Goal: Communication & Community: Ask a question

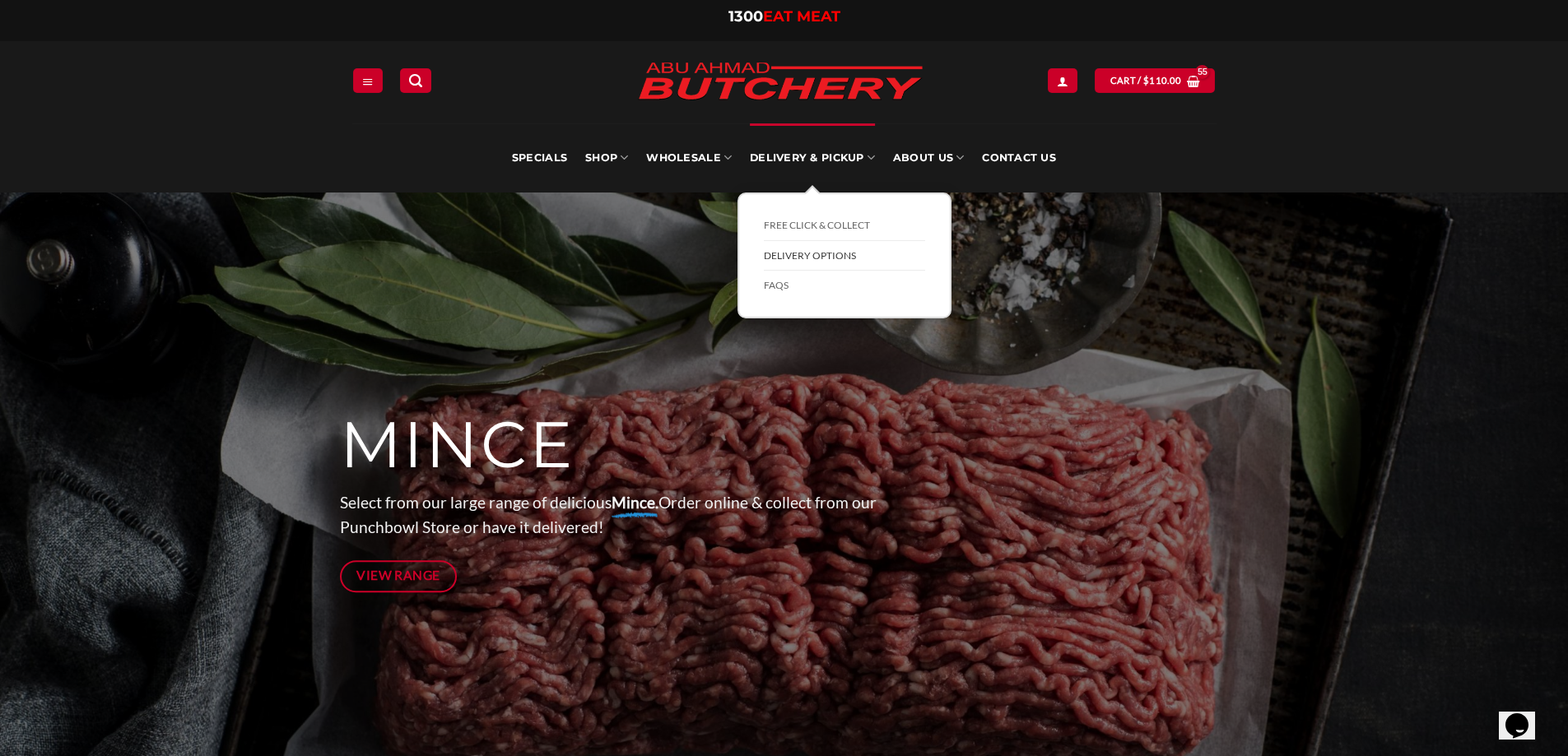
click at [820, 258] on link "Delivery Options" at bounding box center [844, 256] width 161 height 31
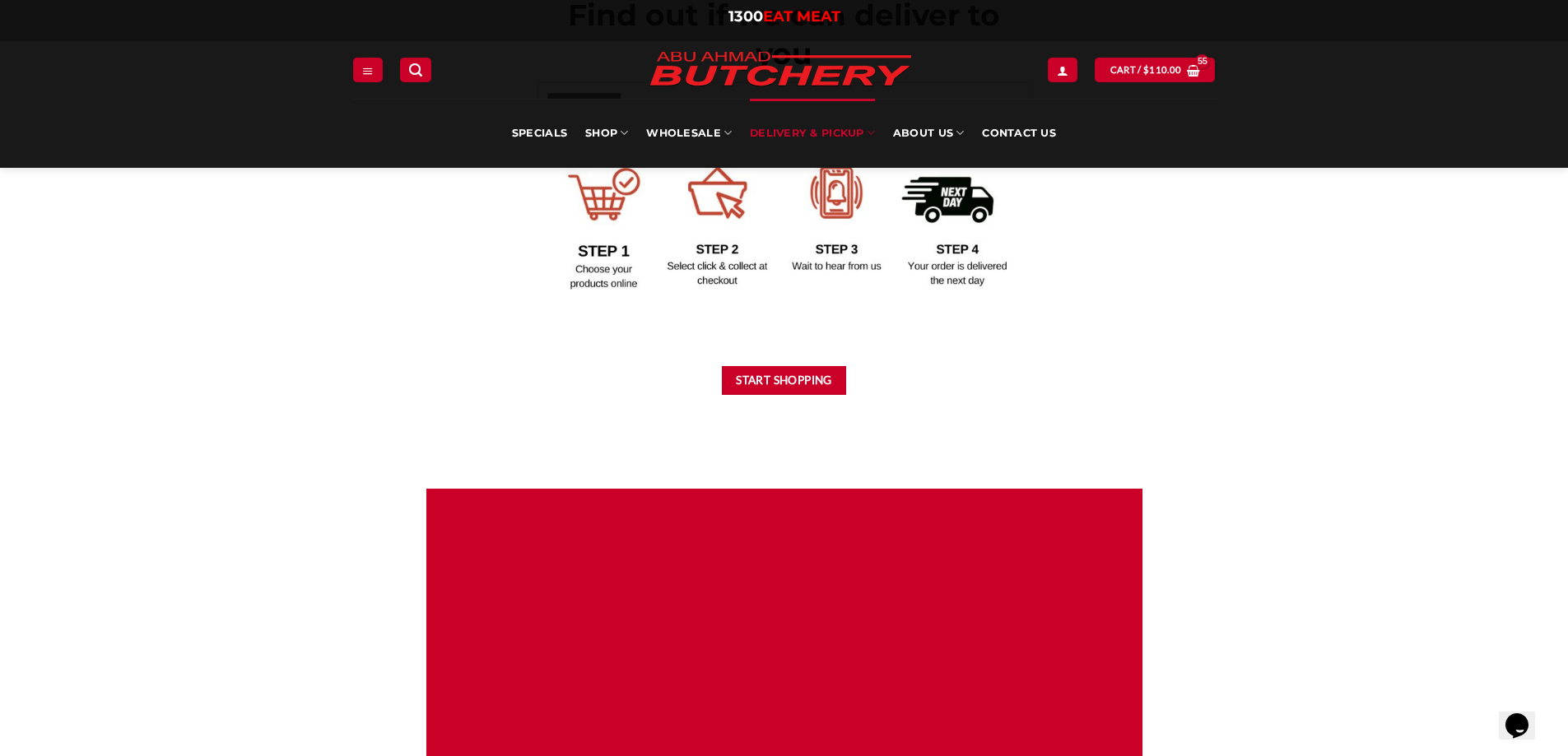
scroll to position [822, 0]
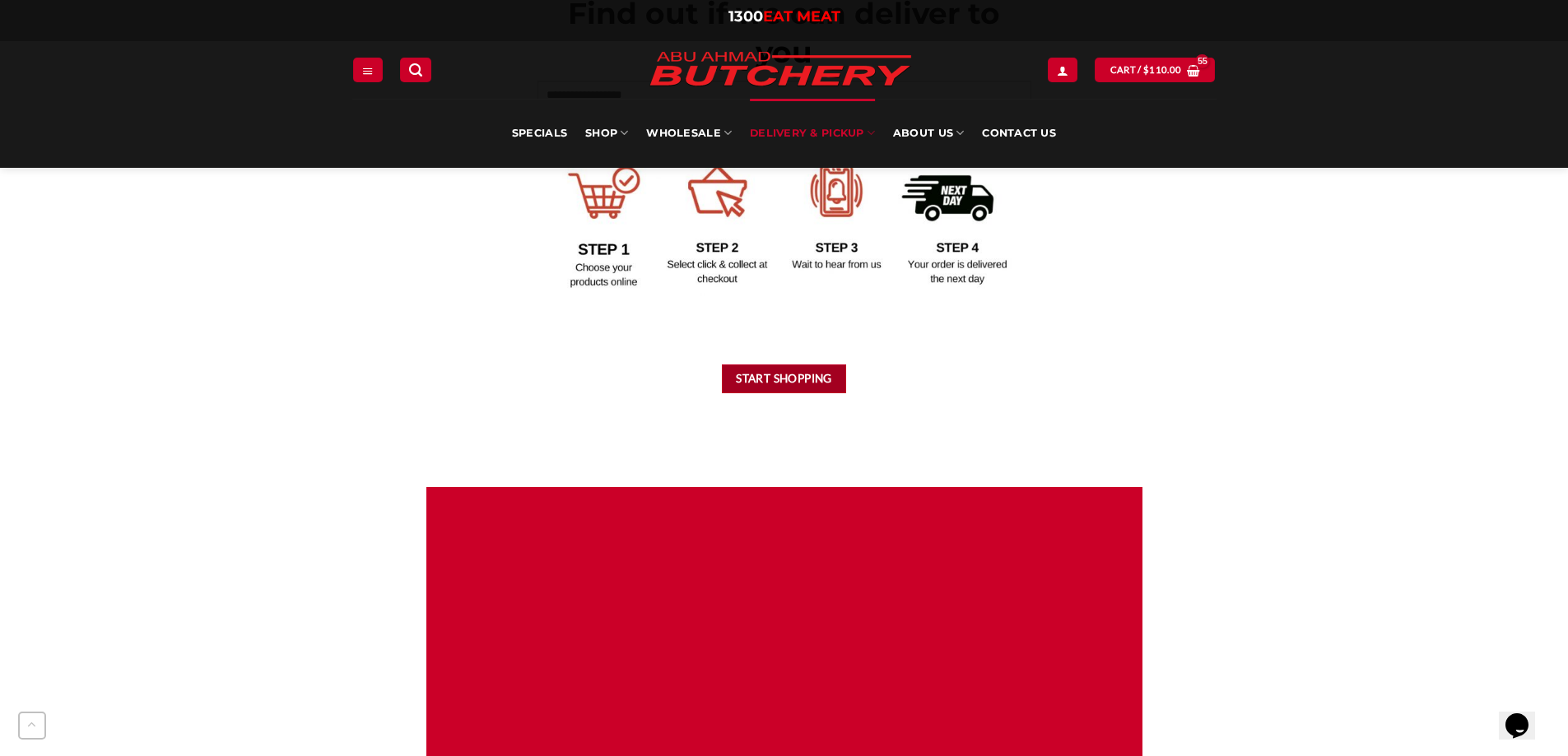
click at [795, 370] on button "Start Shopping" at bounding box center [784, 379] width 125 height 29
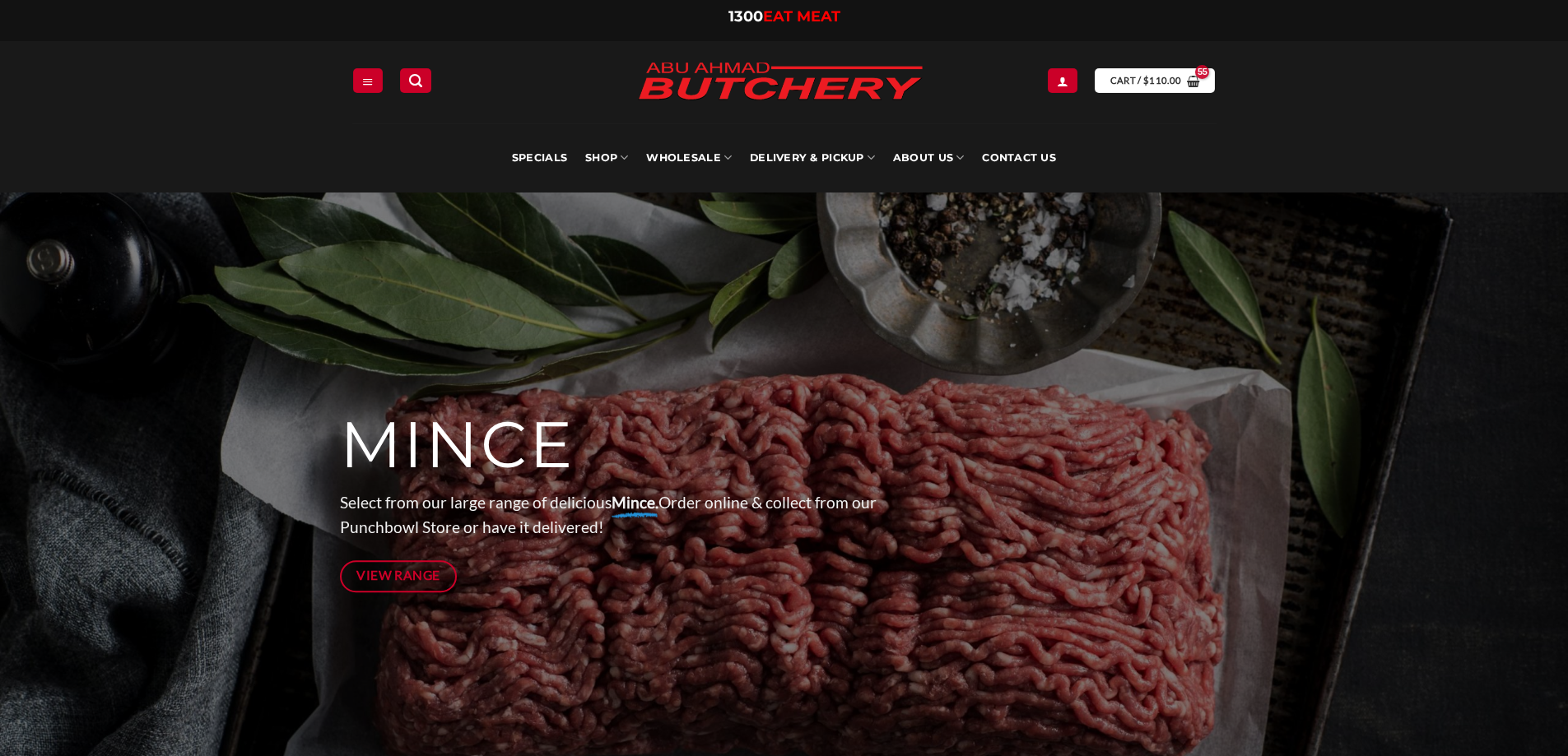
click at [1130, 72] on link "Cart / $ 110.00" at bounding box center [1154, 80] width 120 height 24
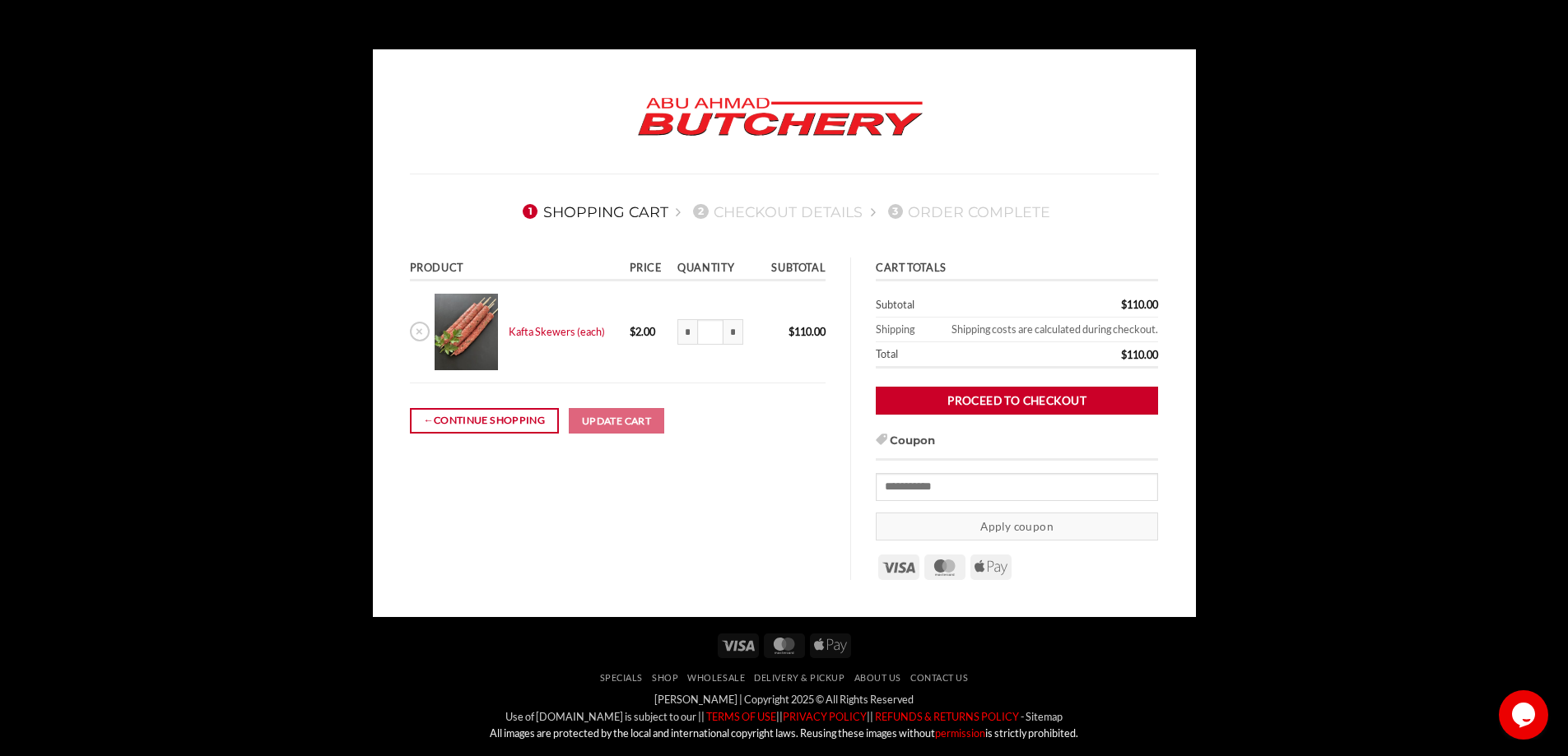
click at [1338, 295] on body "1 Shopping Cart 2 Checkout details 3 Order Complete Product Price Quantity Subt…" at bounding box center [784, 438] width 1568 height 778
click at [132, 443] on body "1 Shopping Cart 2 Checkout details 3 Order Complete Product Price Quantity Subt…" at bounding box center [784, 438] width 1568 height 778
click at [1140, 92] on div at bounding box center [784, 117] width 773 height 112
drag, startPoint x: 721, startPoint y: 331, endPoint x: 614, endPoint y: 324, distance: 107.2
click at [614, 324] on tr "× Kafta Skewers (each) 55 x $ 2.00 $ 2.00 * Kafta Skewers (each) quantity ** * …" at bounding box center [617, 333] width 416 height 102
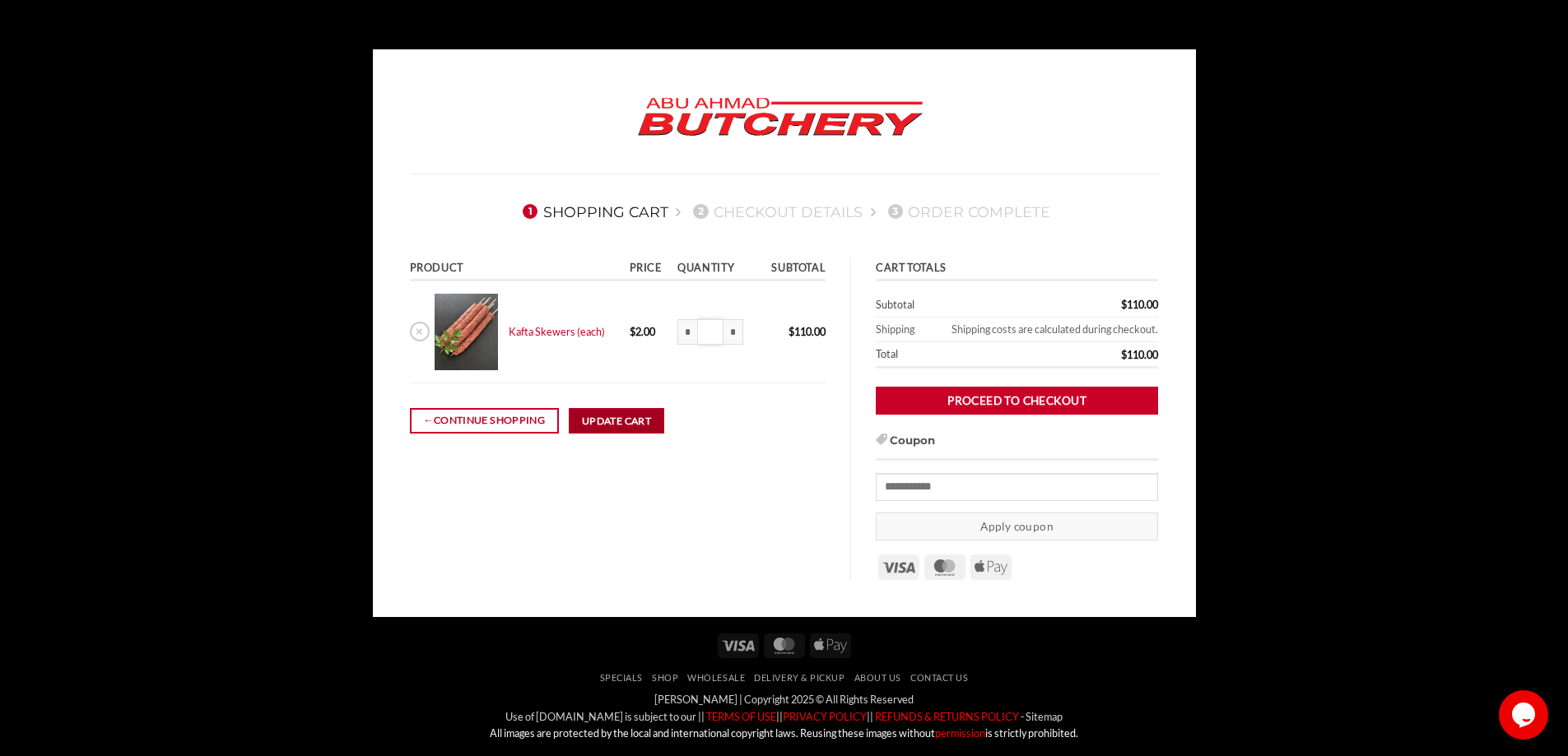
type input "**"
click at [610, 416] on button "Update cart" at bounding box center [617, 421] width 95 height 26
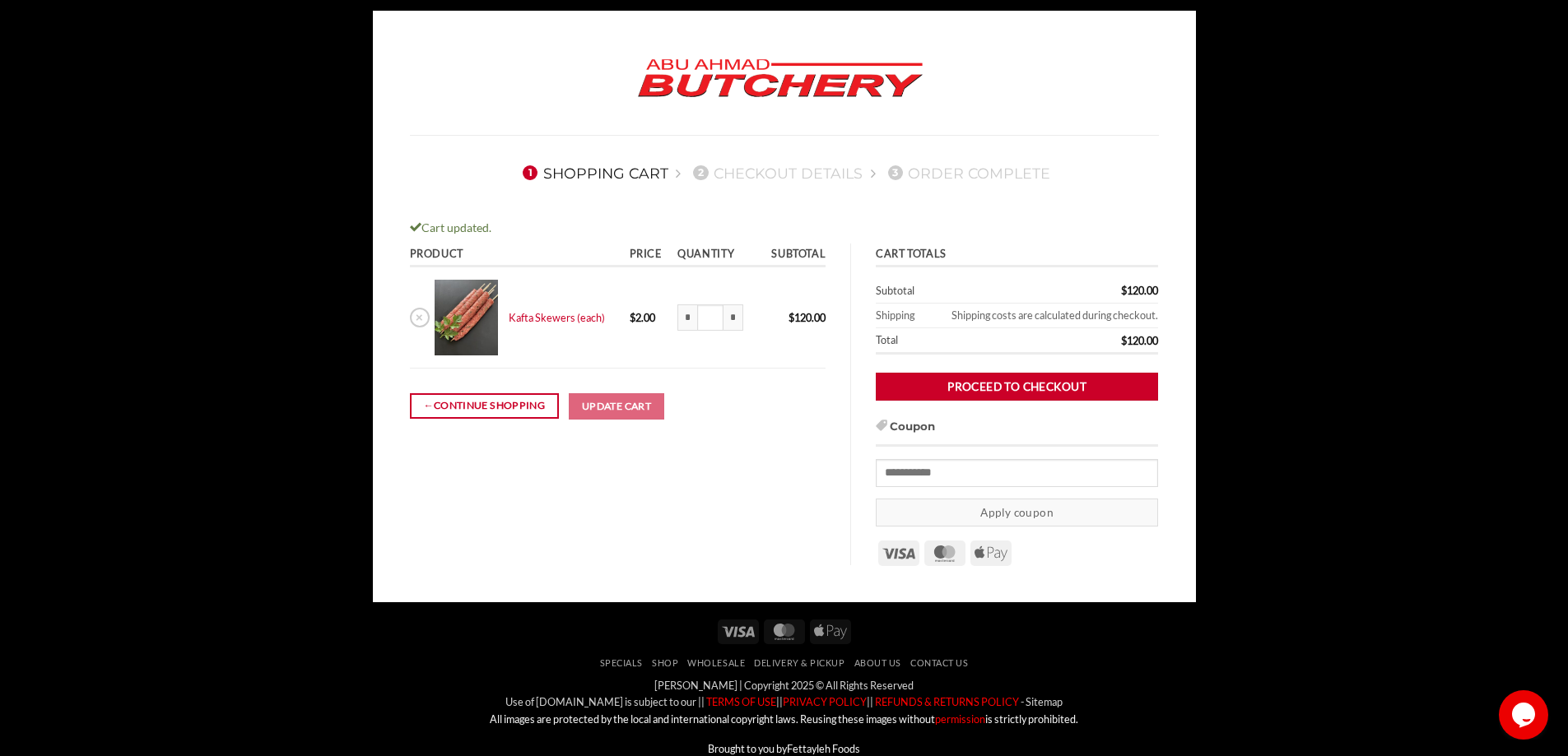
scroll to position [146, 0]
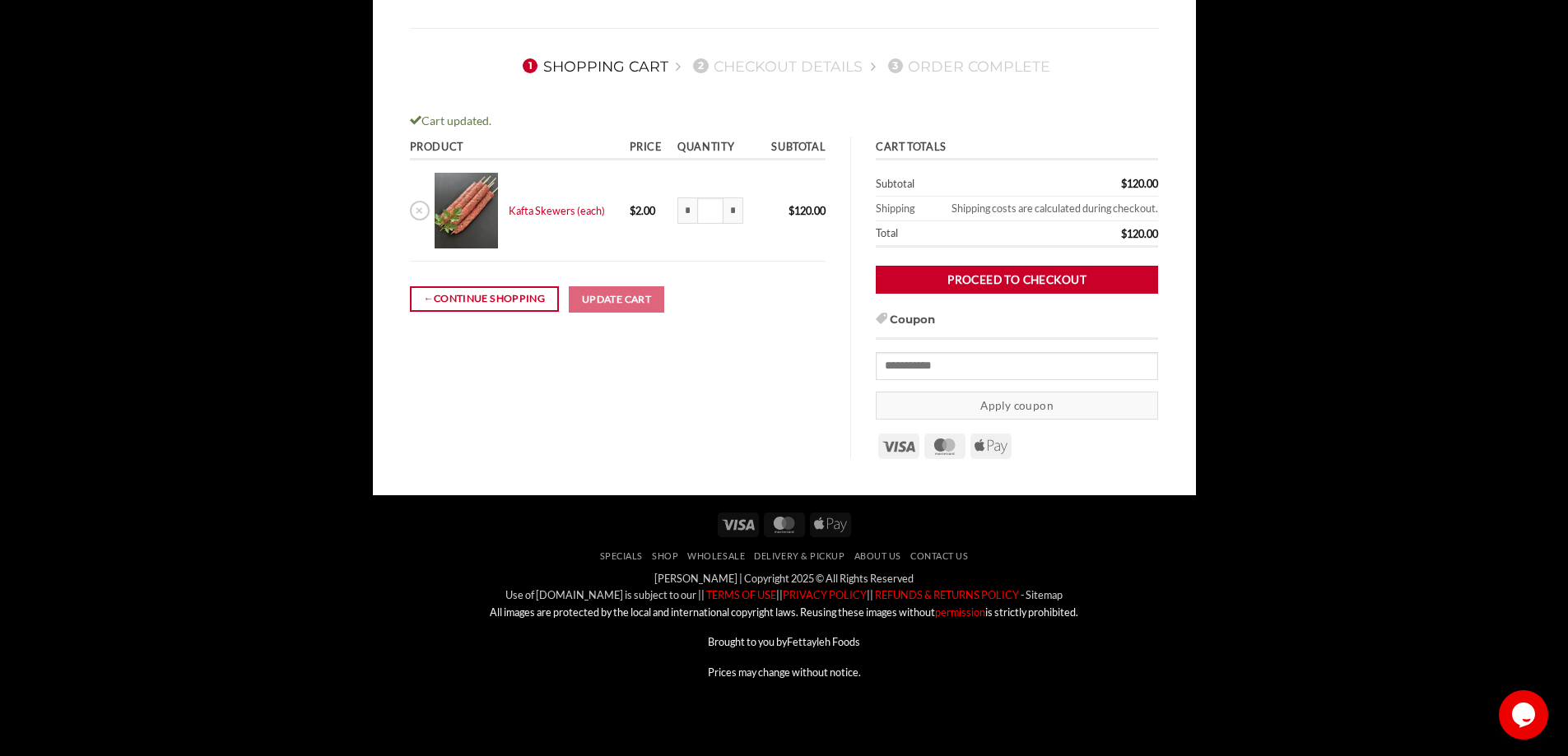
click at [1233, 428] on body "1 Shopping Cart 2 Checkout details 3 Order Complete Cart updated. Product Price…" at bounding box center [784, 305] width 1568 height 803
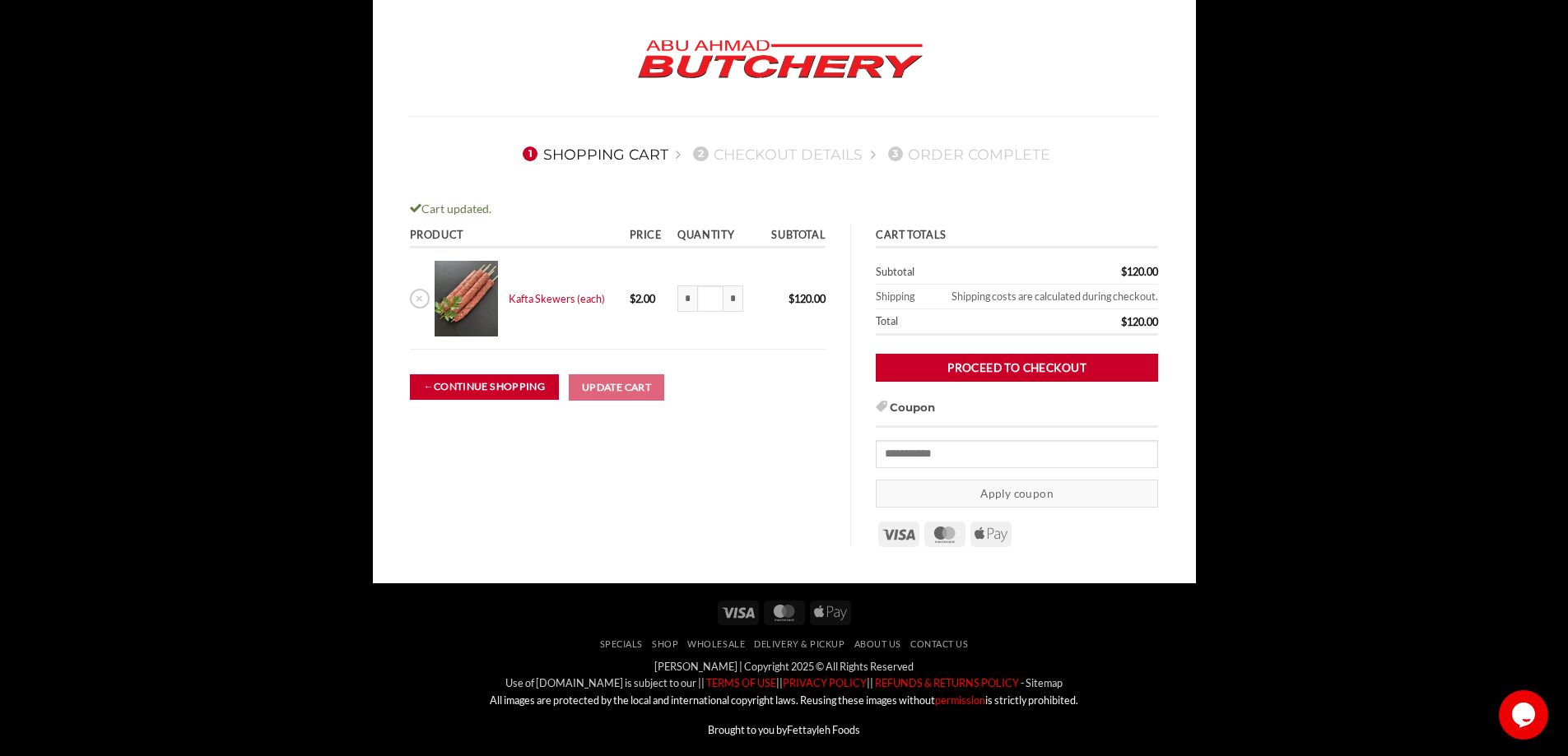
scroll to position [0, 0]
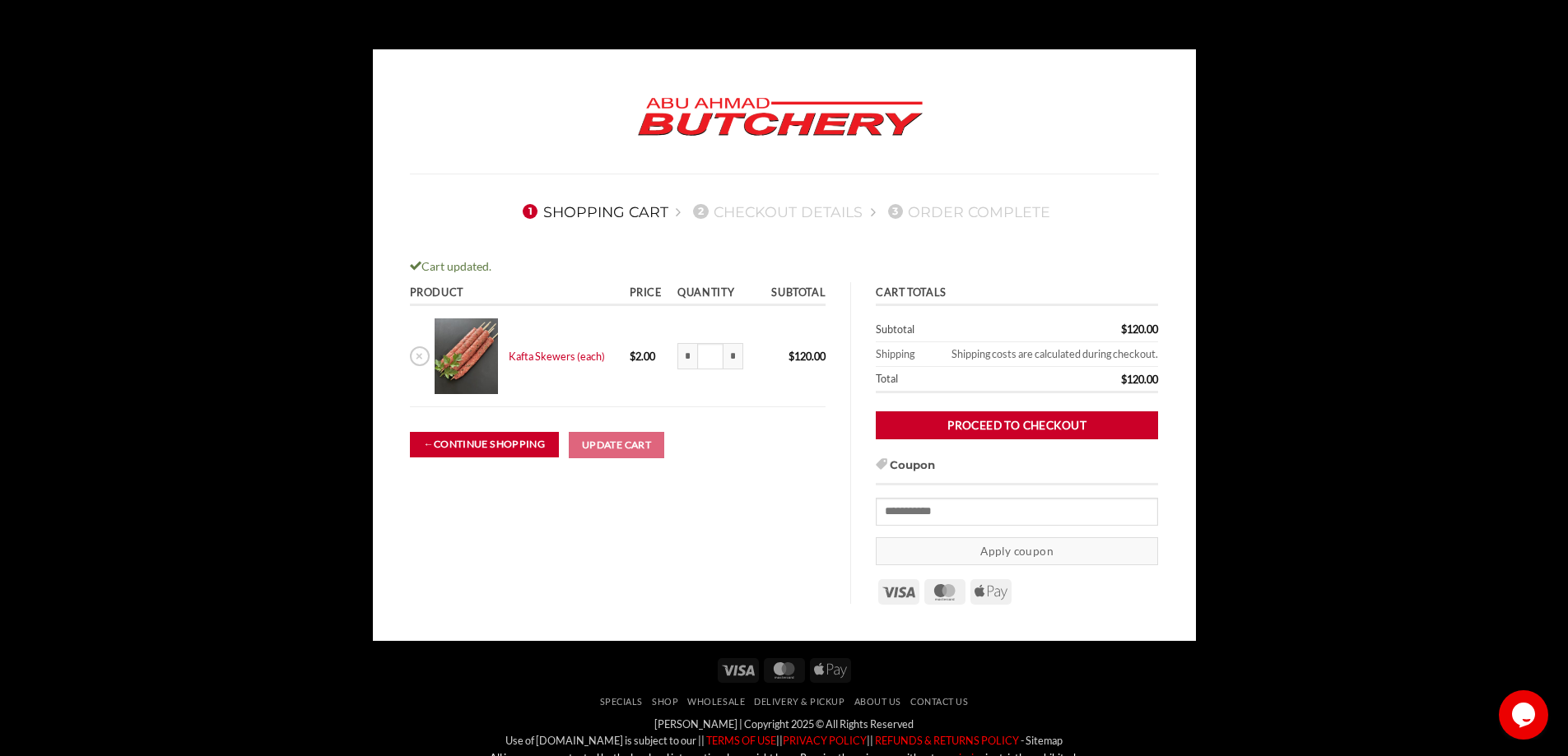
click at [464, 445] on link "← Continue shopping" at bounding box center [484, 444] width 149 height 26
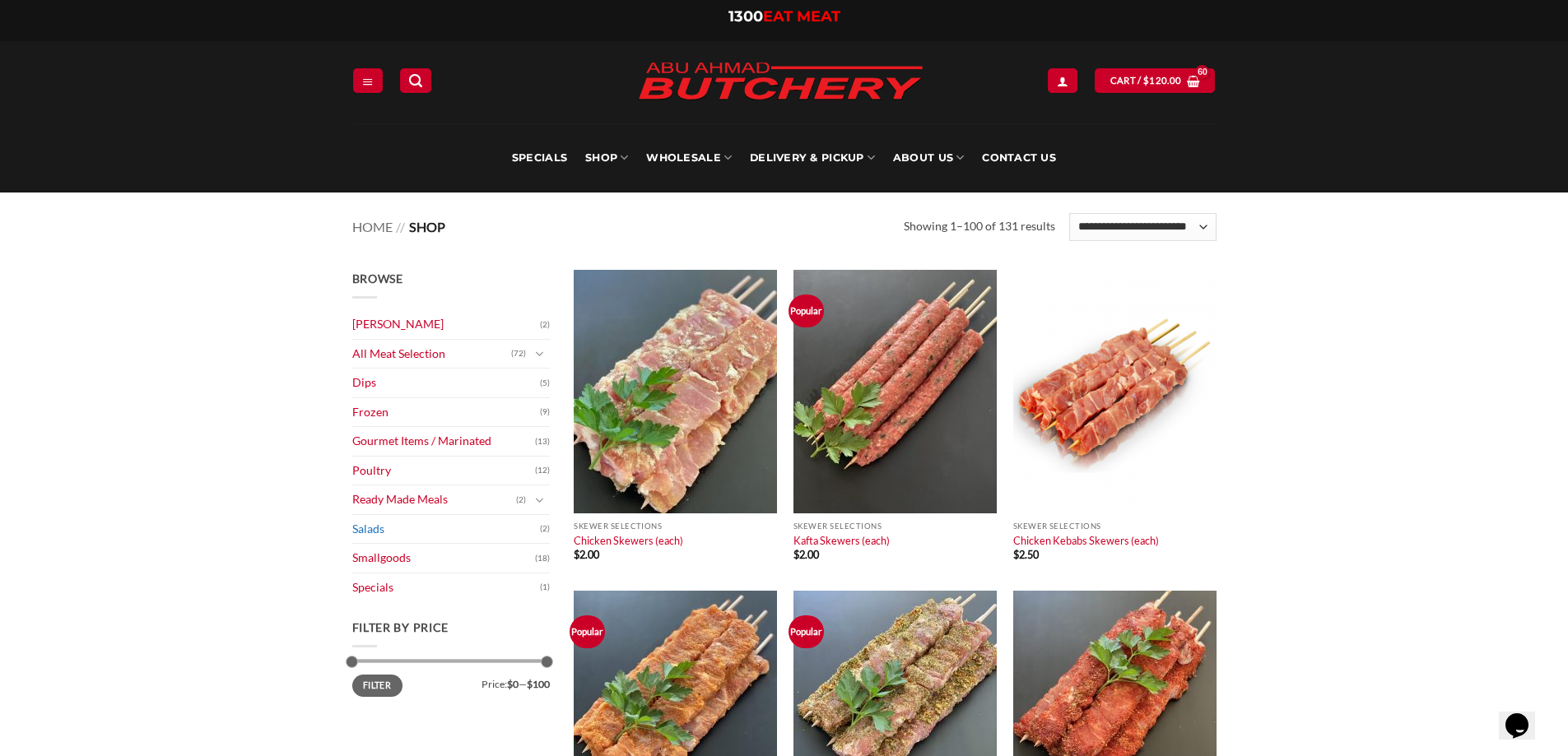
click at [376, 531] on link "Salads" at bounding box center [446, 530] width 187 height 29
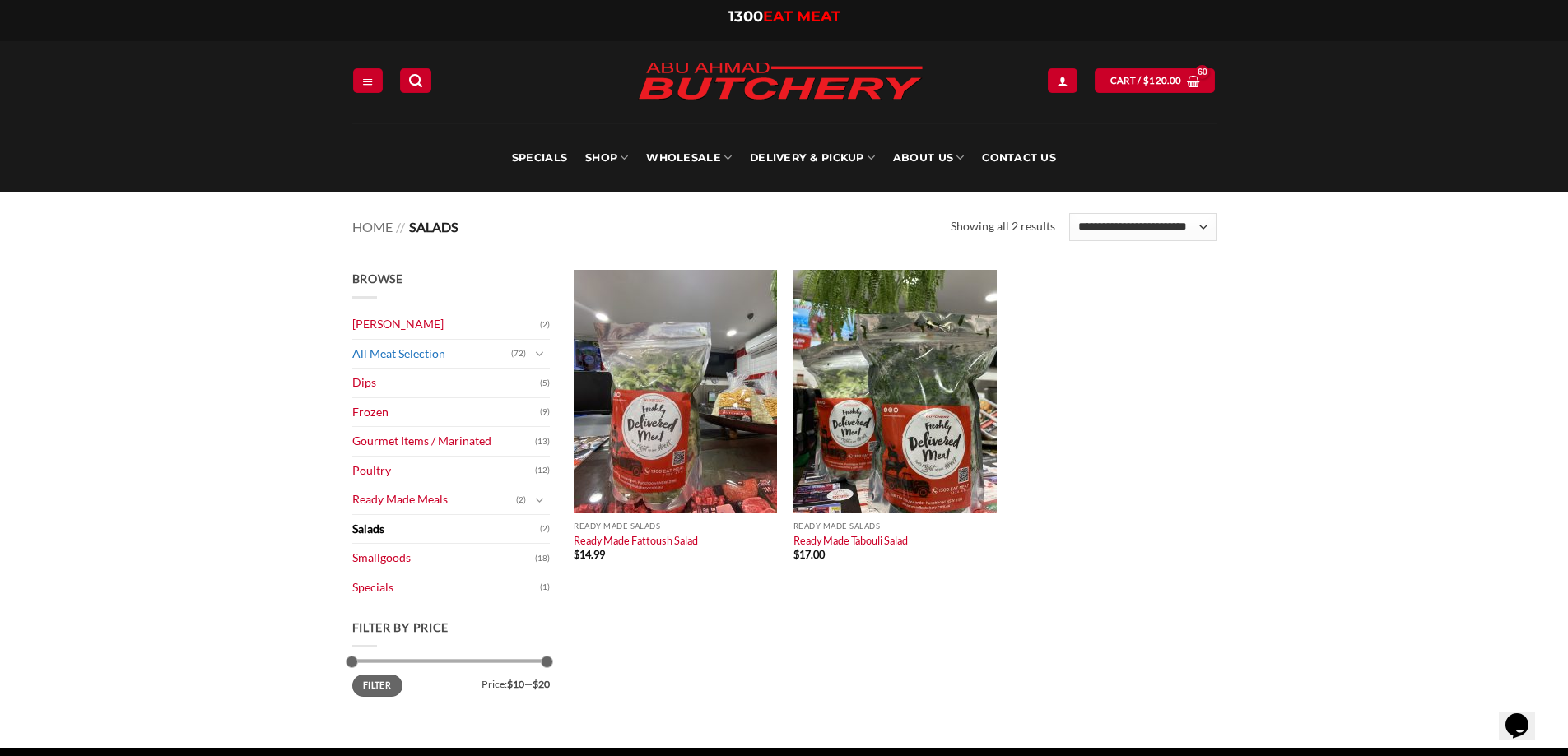
click at [381, 348] on link "All Meat Selection" at bounding box center [432, 354] width 159 height 29
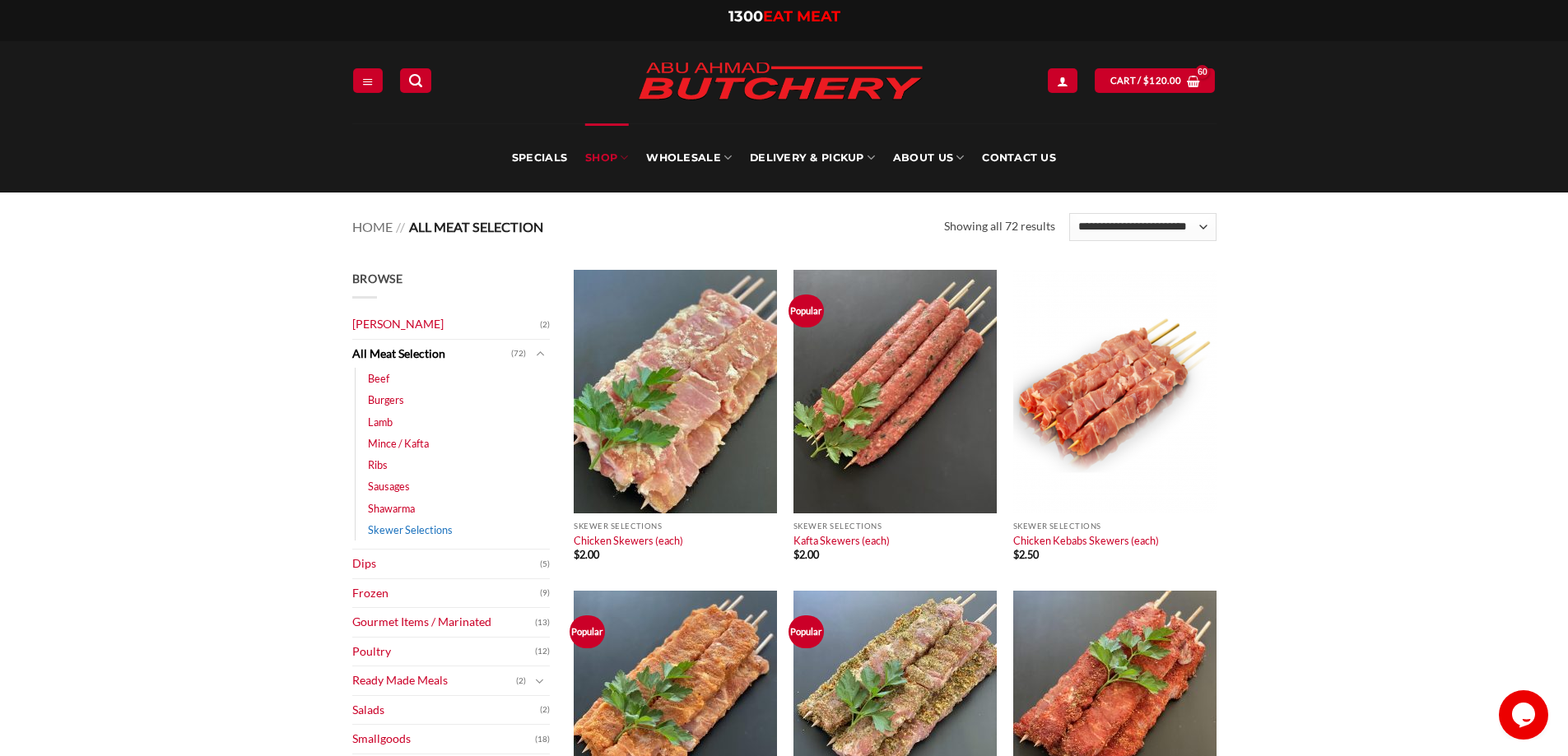
click at [393, 532] on link "Skewer Selections" at bounding box center [411, 530] width 85 height 21
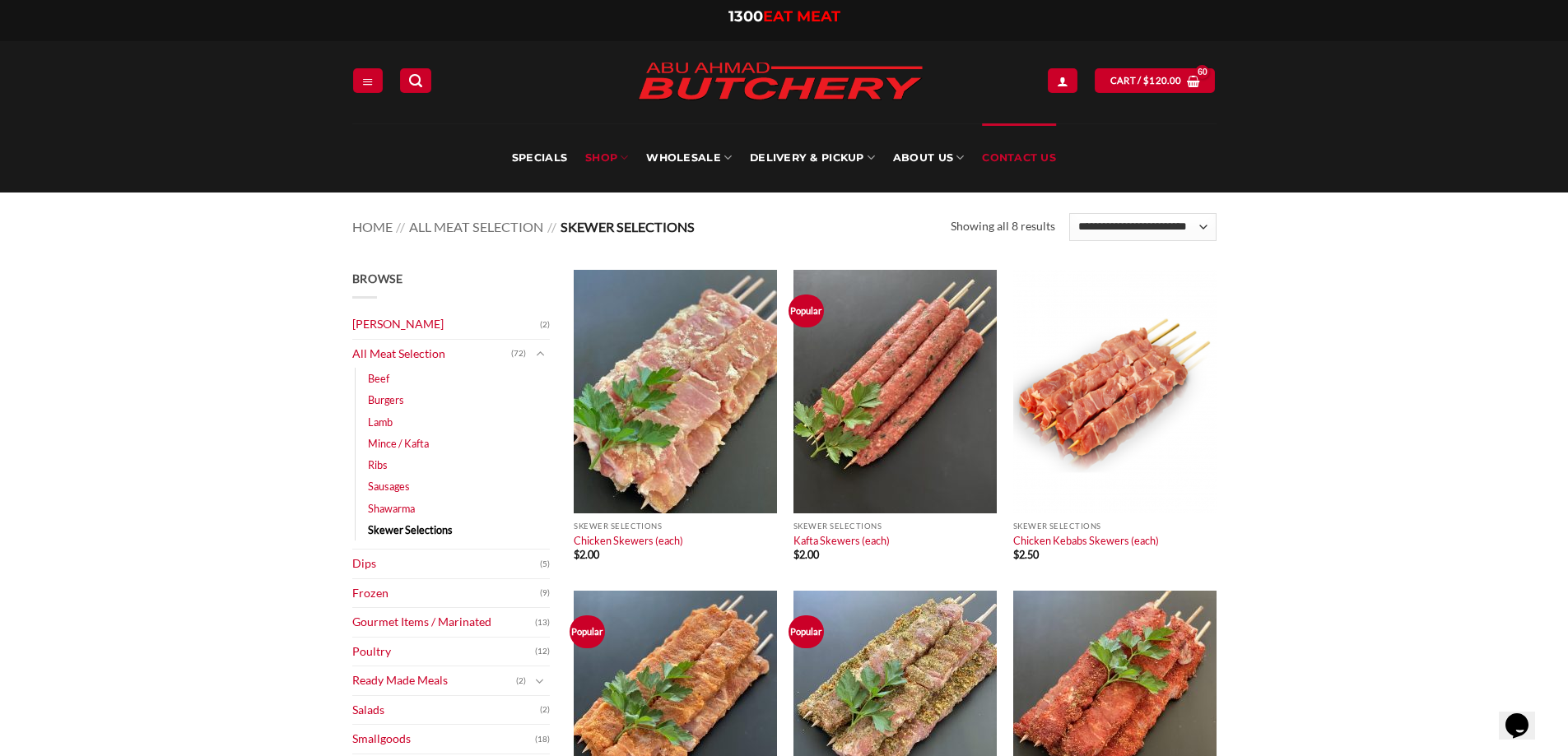
click at [1003, 148] on link "Contact Us" at bounding box center [1019, 158] width 74 height 69
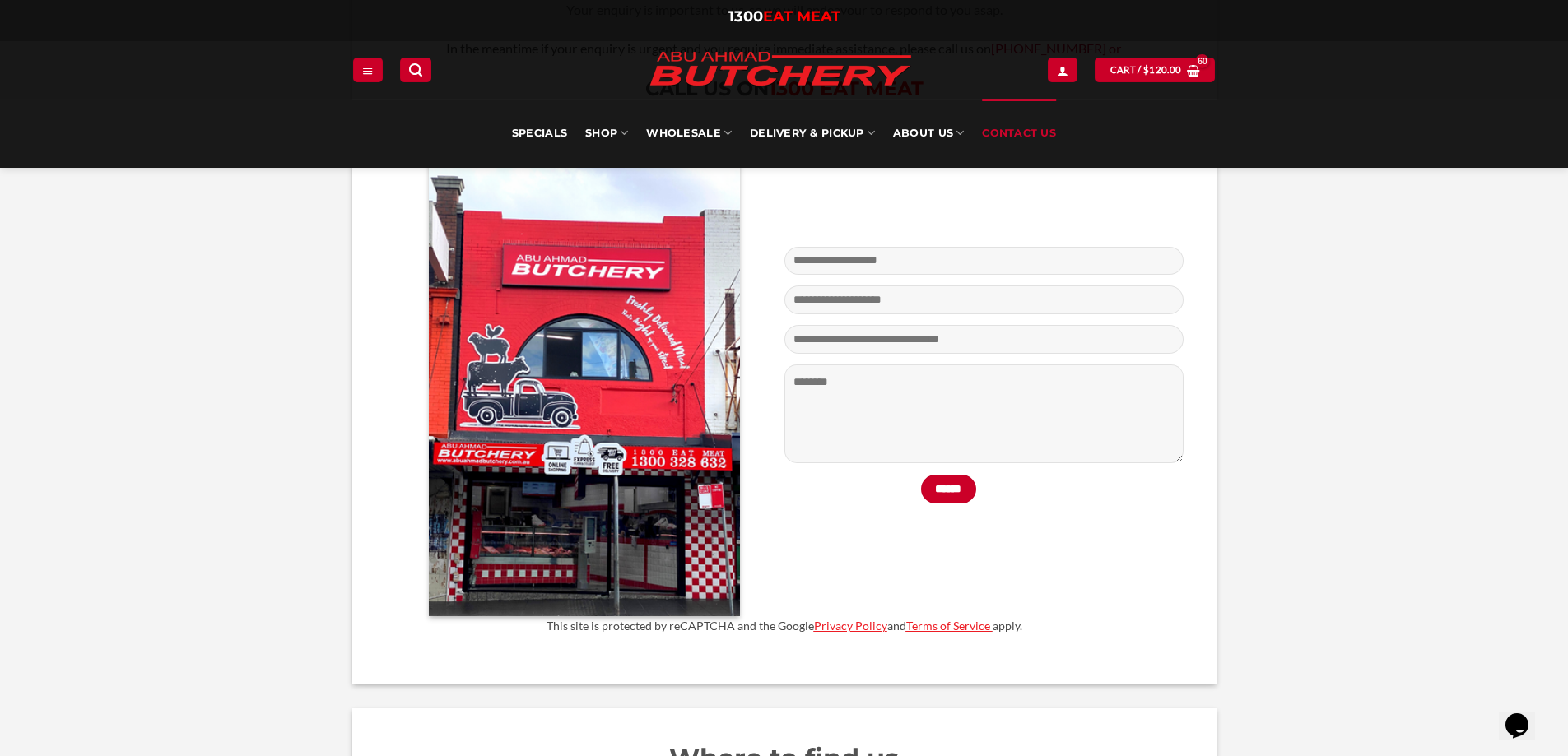
scroll to position [494, 0]
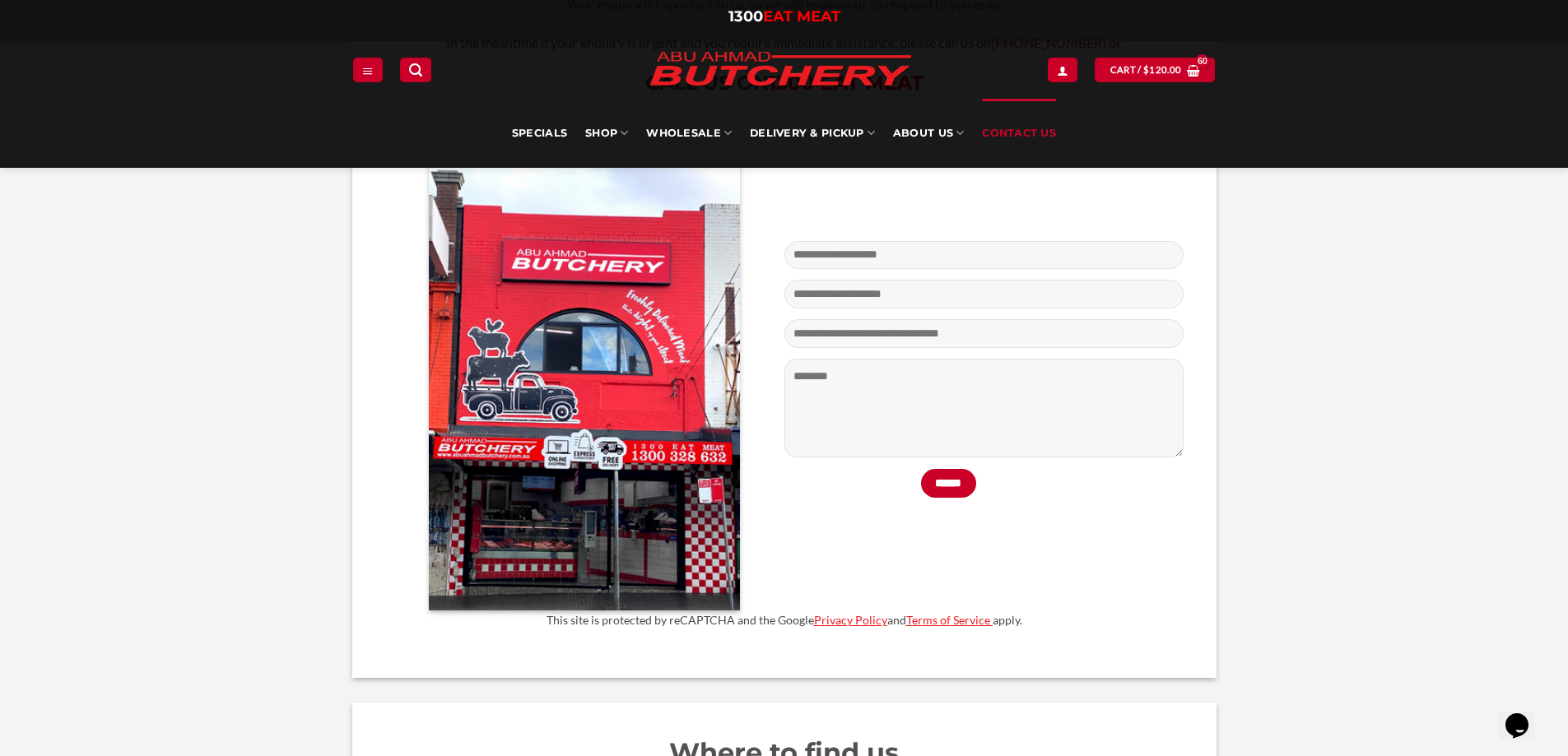
click at [838, 249] on input "Contact form" at bounding box center [984, 255] width 399 height 28
type input "**********"
click at [892, 298] on input "Contact form" at bounding box center [984, 294] width 399 height 28
click at [874, 301] on input "Contact form" at bounding box center [984, 294] width 399 height 28
